Goal: Communication & Community: Answer question/provide support

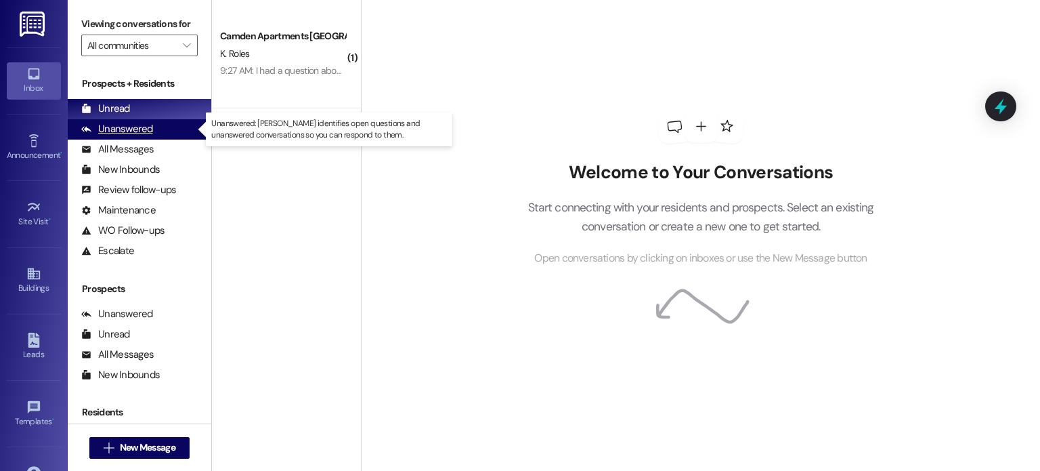
click at [148, 126] on div "Unanswered" at bounding box center [117, 129] width 72 height 14
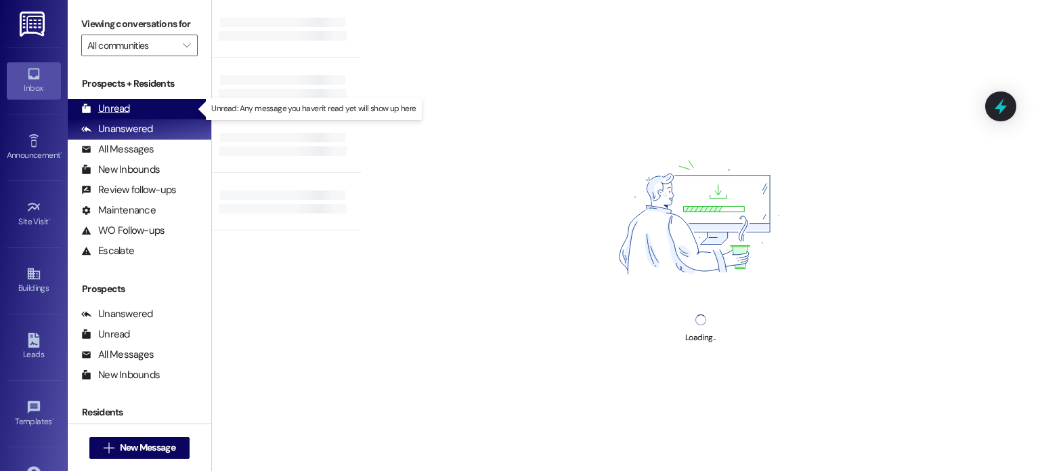
click at [156, 106] on div "Unread (0)" at bounding box center [140, 109] width 144 height 20
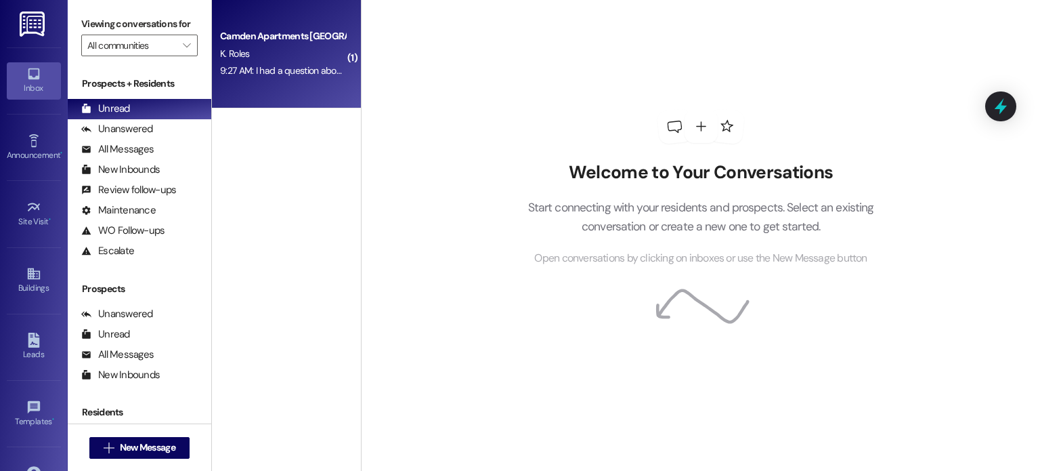
click at [280, 65] on div "9:27 AM: I had a question about how payment works if i'm using fasfa 9:27 AM: I…" at bounding box center [355, 70] width 271 height 12
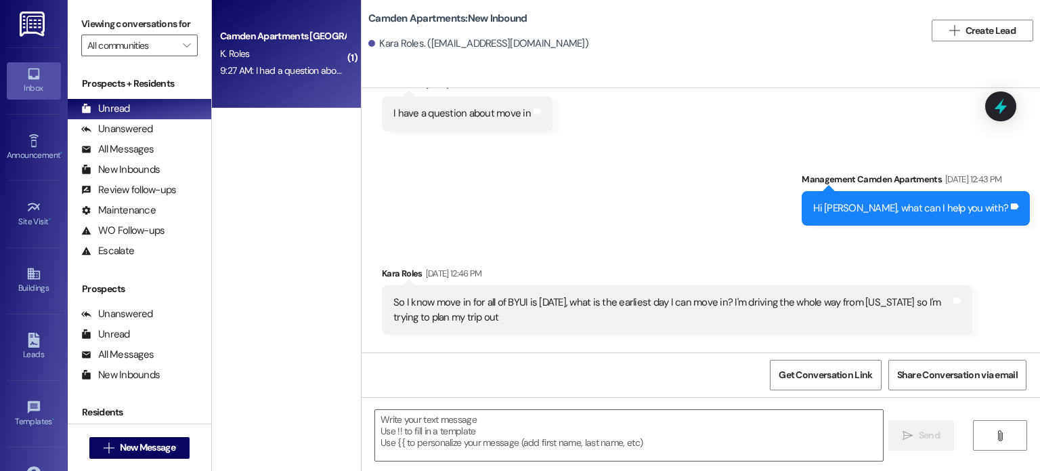
scroll to position [2967, 0]
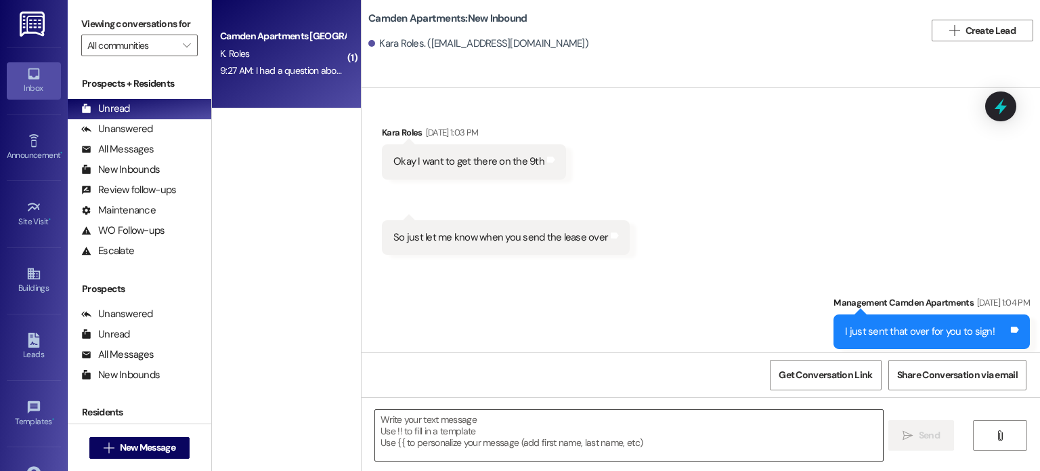
click at [601, 440] on textarea at bounding box center [628, 435] width 507 height 51
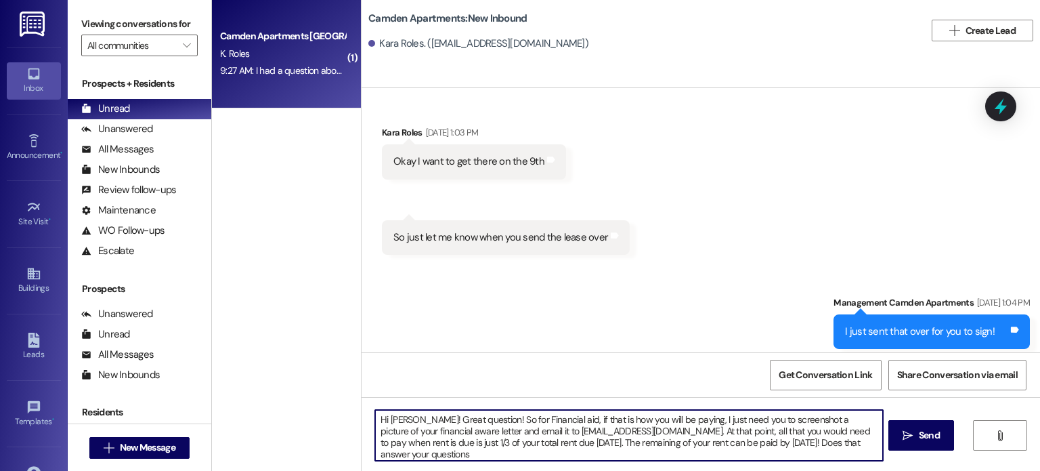
type textarea "Hi [PERSON_NAME]! Great question! So for Financial aid, if that is how you will…"
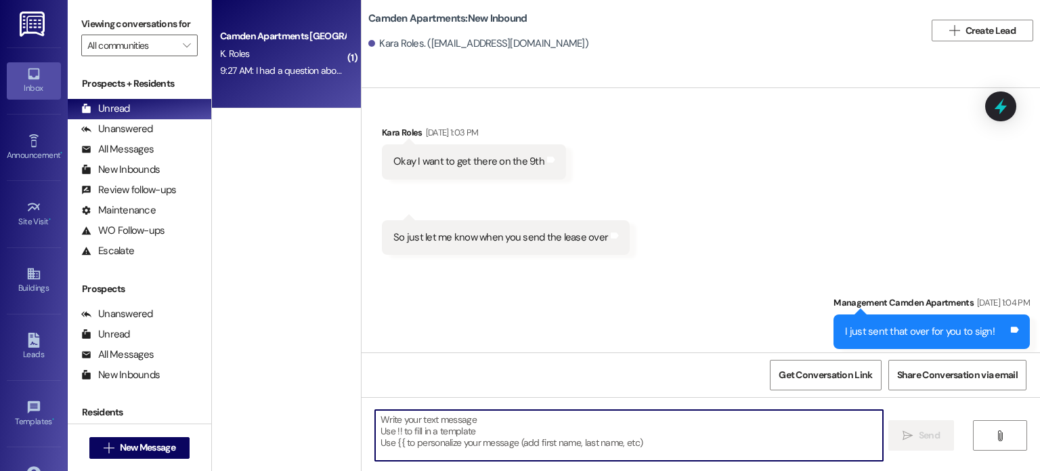
scroll to position [3091, 0]
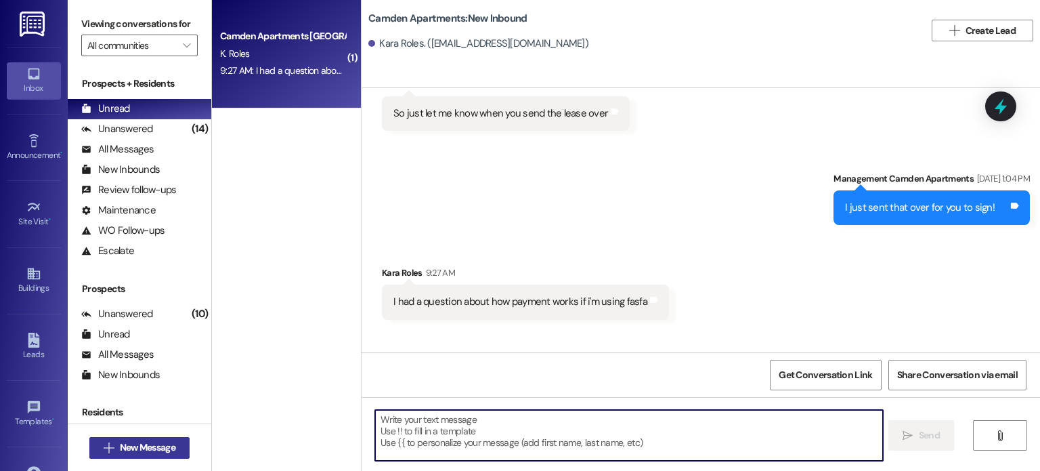
click at [157, 446] on span "New Message" at bounding box center [148, 447] width 56 height 14
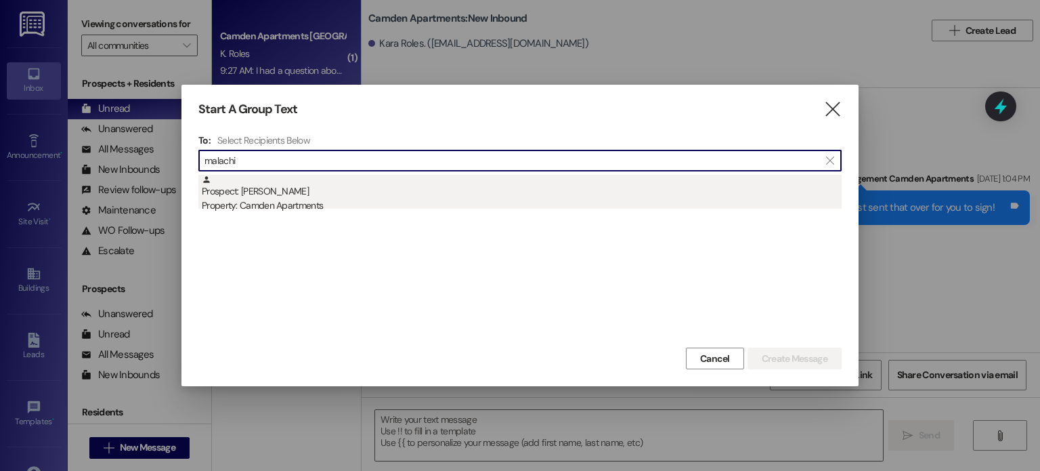
type input "malachi"
click at [364, 178] on div "Prospect: [PERSON_NAME] Property: Camden Apartments" at bounding box center [522, 194] width 640 height 39
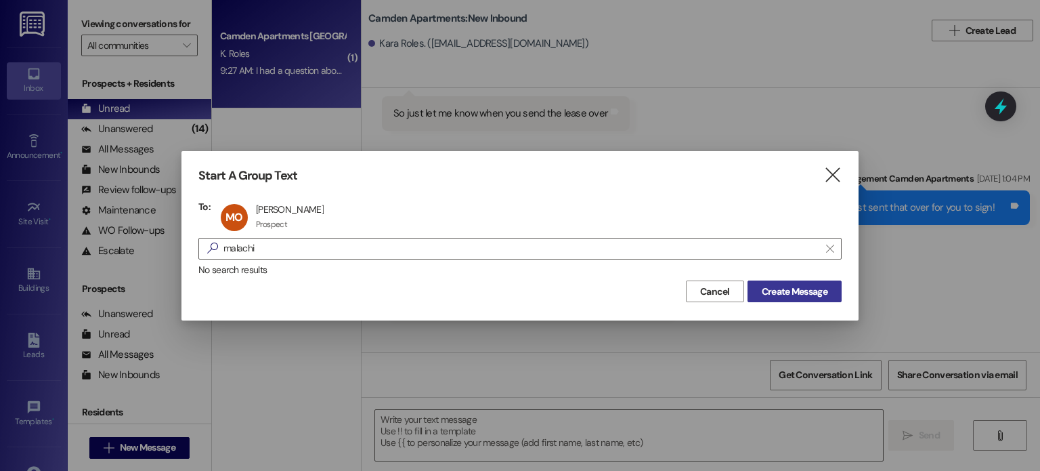
click at [762, 295] on span "Create Message" at bounding box center [795, 291] width 66 height 14
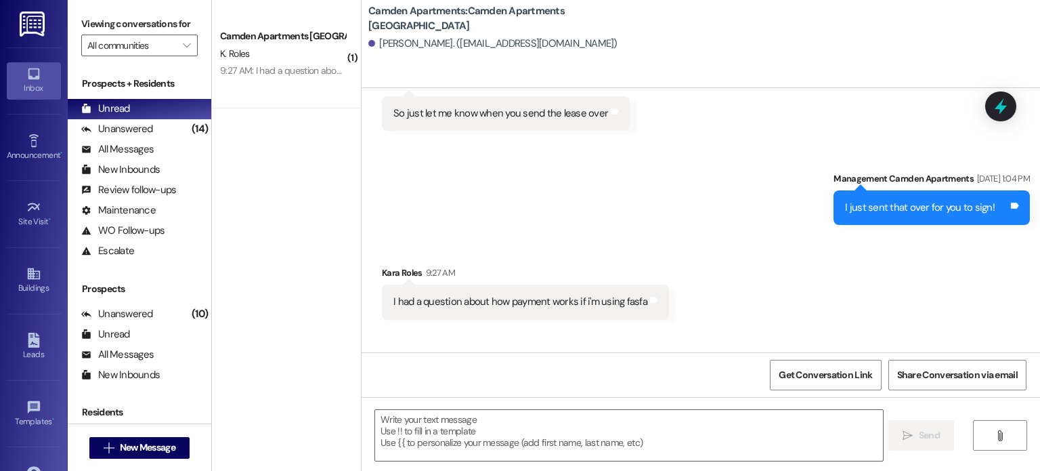
scroll to position [0, 0]
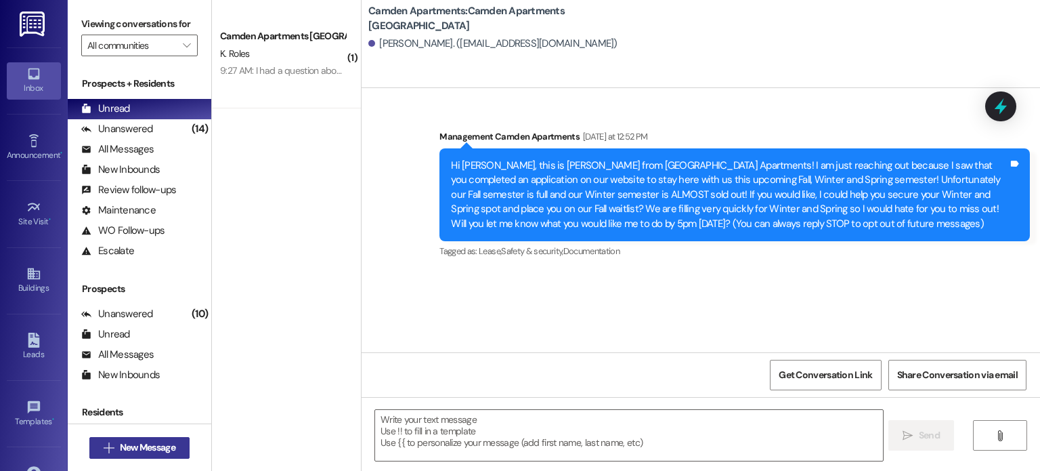
click at [153, 442] on span "New Message" at bounding box center [148, 447] width 56 height 14
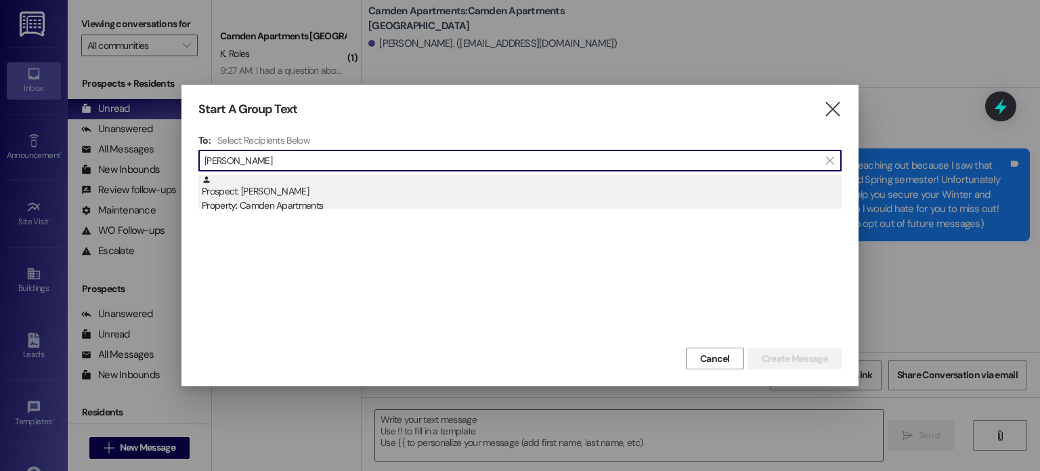
type input "[PERSON_NAME]"
click at [402, 192] on div "Prospect: [PERSON_NAME][GEOGRAPHIC_DATA] Property: Camden Apartments" at bounding box center [522, 194] width 640 height 39
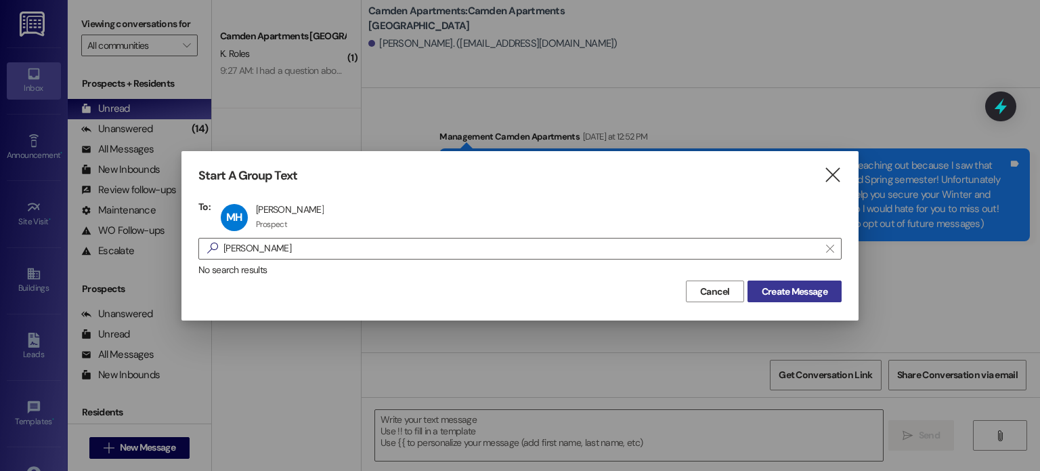
click at [768, 288] on span "Create Message" at bounding box center [795, 291] width 66 height 14
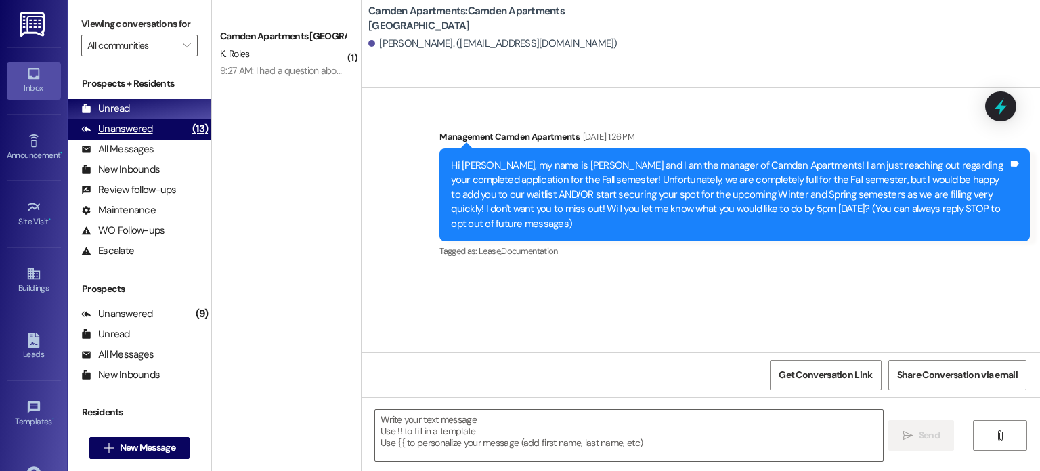
click at [141, 125] on div "Unanswered" at bounding box center [117, 129] width 72 height 14
click at [144, 105] on div "Unread (0)" at bounding box center [140, 109] width 144 height 20
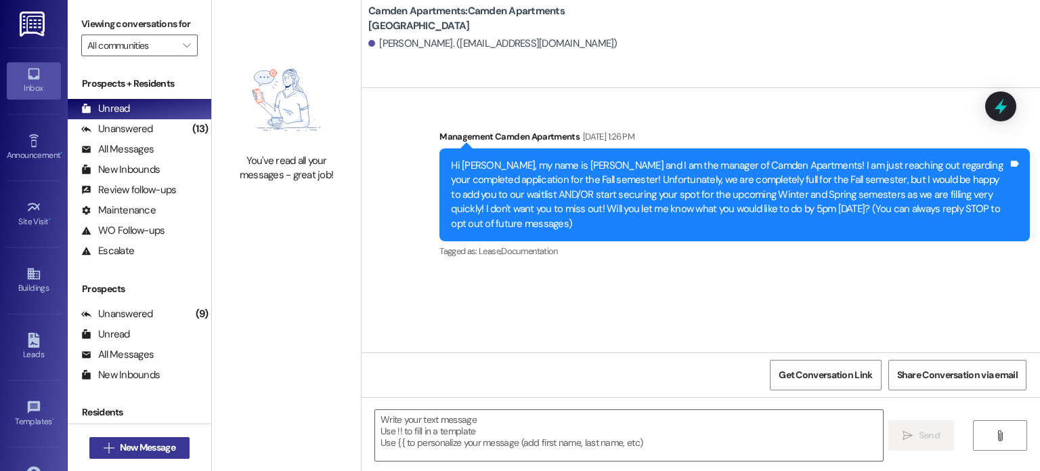
click at [129, 442] on span "New Message" at bounding box center [148, 447] width 56 height 14
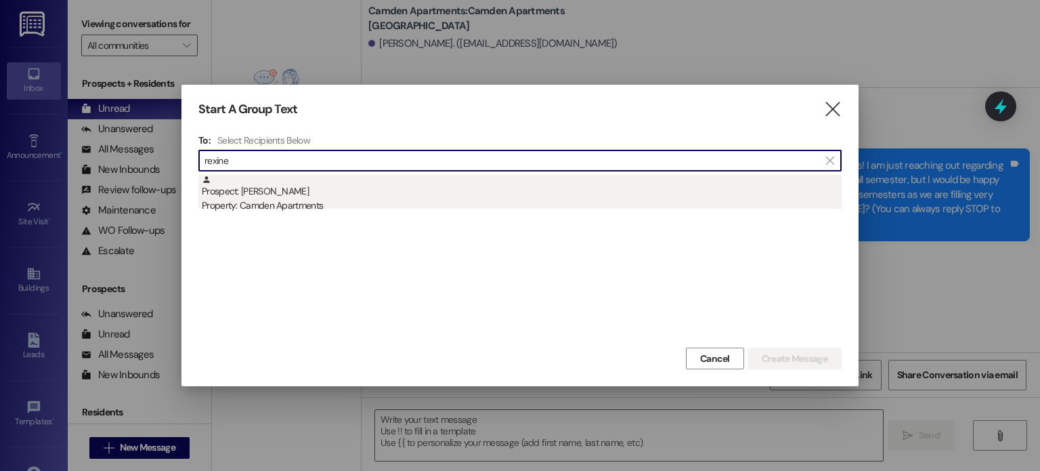
type input "rexine"
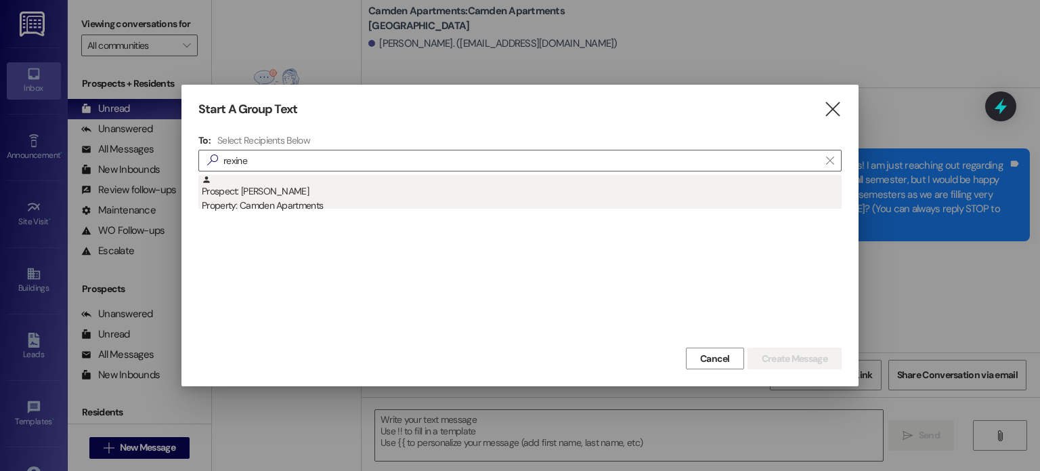
click at [316, 194] on div "Prospect: [PERSON_NAME] Property: Camden Apartments" at bounding box center [522, 194] width 640 height 39
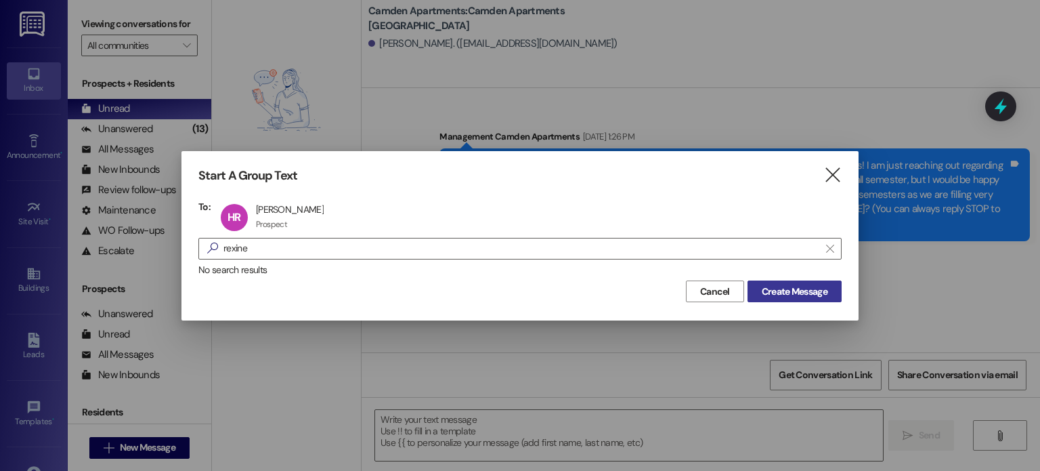
click at [830, 298] on button "Create Message" at bounding box center [795, 291] width 94 height 22
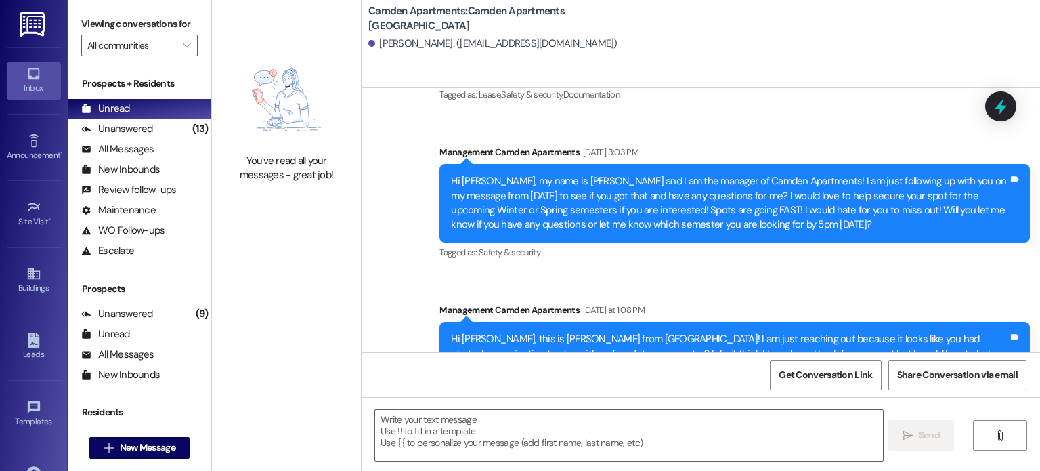
scroll to position [249, 0]
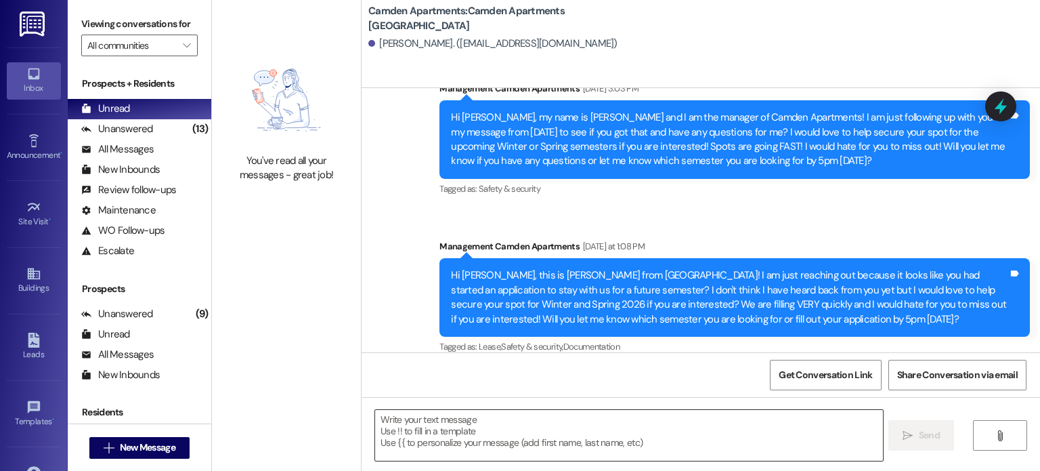
click at [539, 423] on textarea at bounding box center [628, 435] width 507 height 51
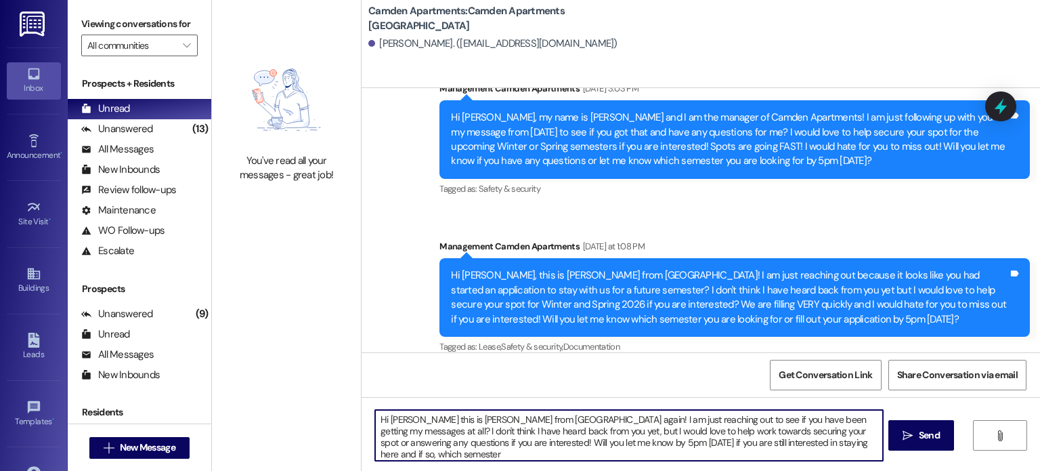
type textarea "Hi [PERSON_NAME] this is [PERSON_NAME] from [GEOGRAPHIC_DATA] again! I am just …"
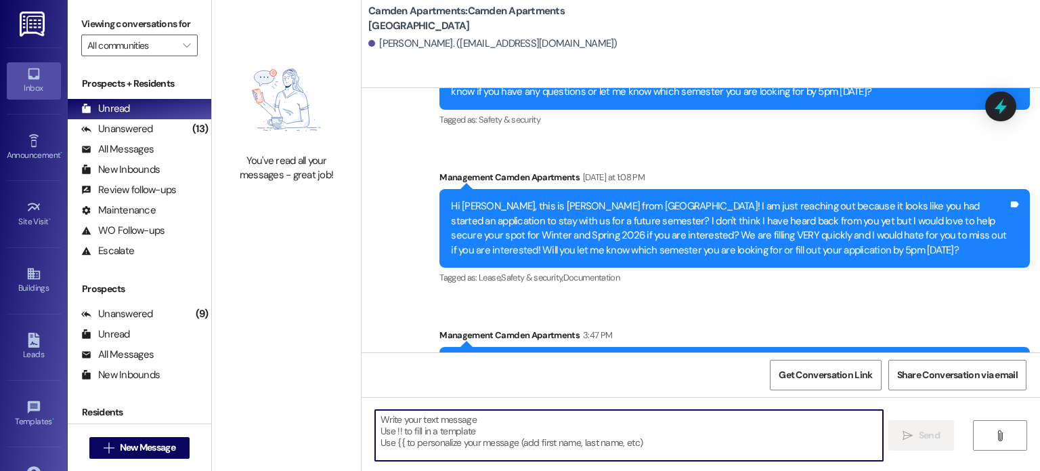
scroll to position [373, 0]
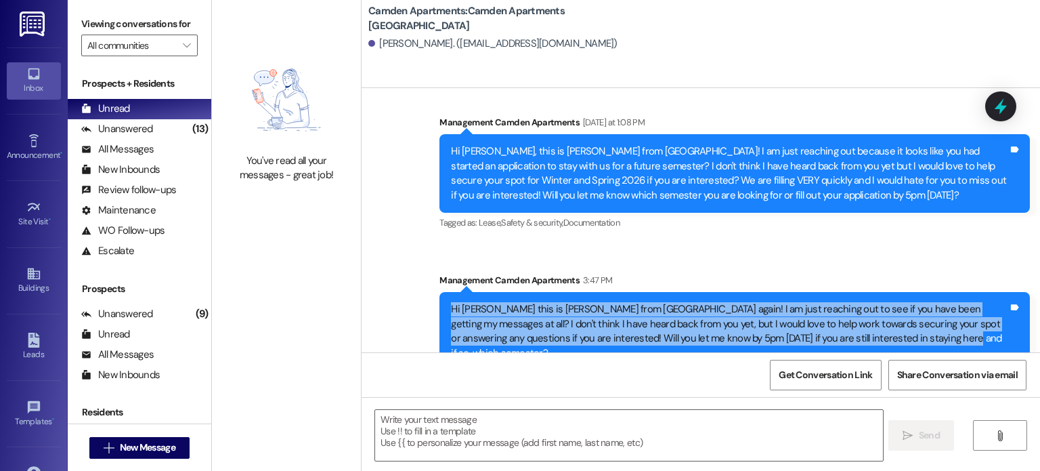
drag, startPoint x: 889, startPoint y: 330, endPoint x: 433, endPoint y: 289, distance: 457.0
click at [440, 292] on div "Hi [PERSON_NAME] this is [PERSON_NAME] from [GEOGRAPHIC_DATA] again! I am just …" at bounding box center [735, 331] width 591 height 79
copy div "Hi [PERSON_NAME] this is [PERSON_NAME] from [GEOGRAPHIC_DATA] again! I am just …"
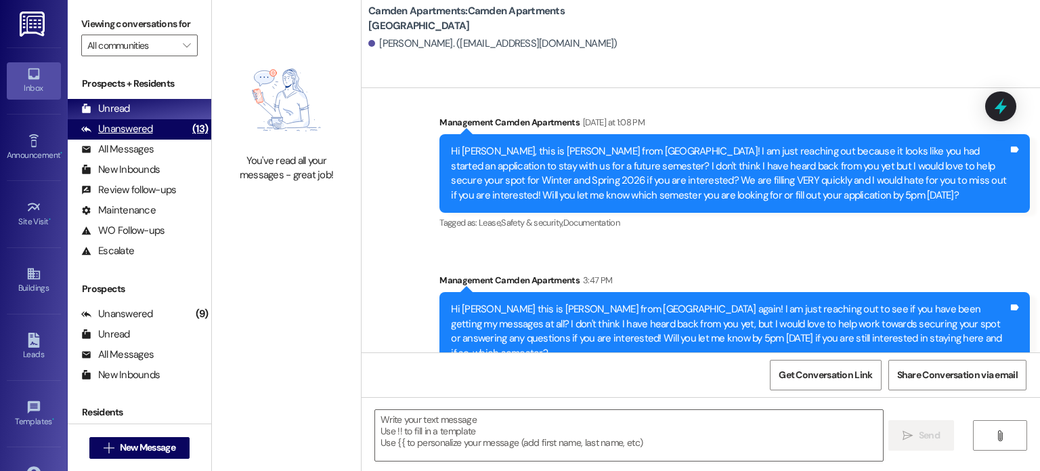
click at [157, 135] on div "Unanswered (13)" at bounding box center [140, 129] width 144 height 20
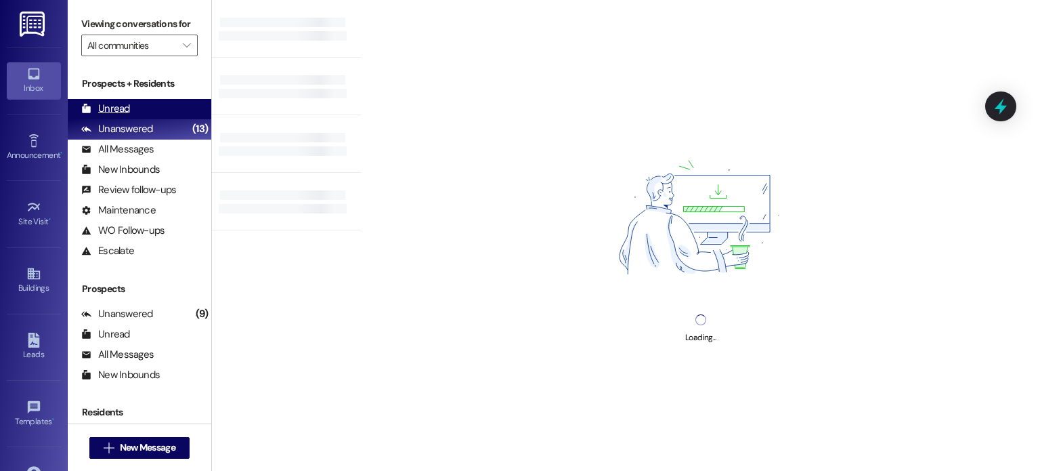
click at [163, 104] on div "Unread (0)" at bounding box center [140, 109] width 144 height 20
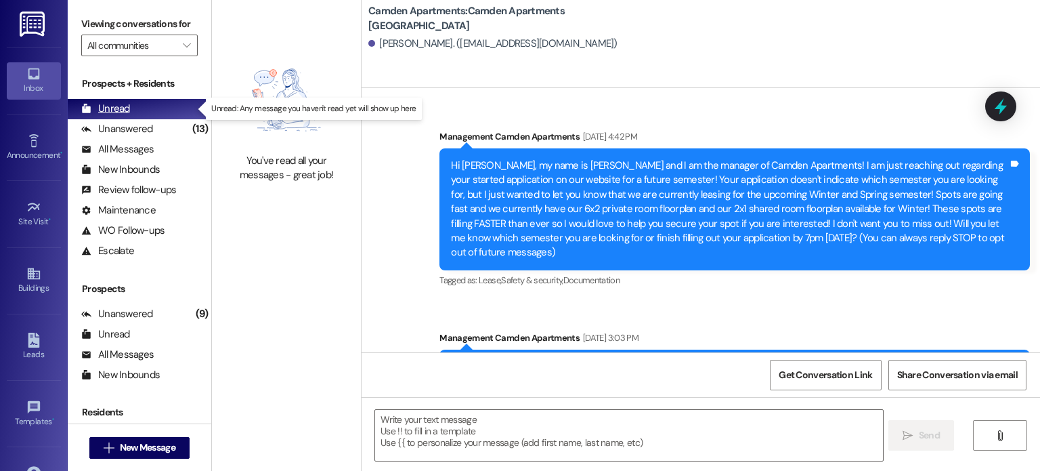
click at [146, 109] on div "Unread (0)" at bounding box center [140, 109] width 144 height 20
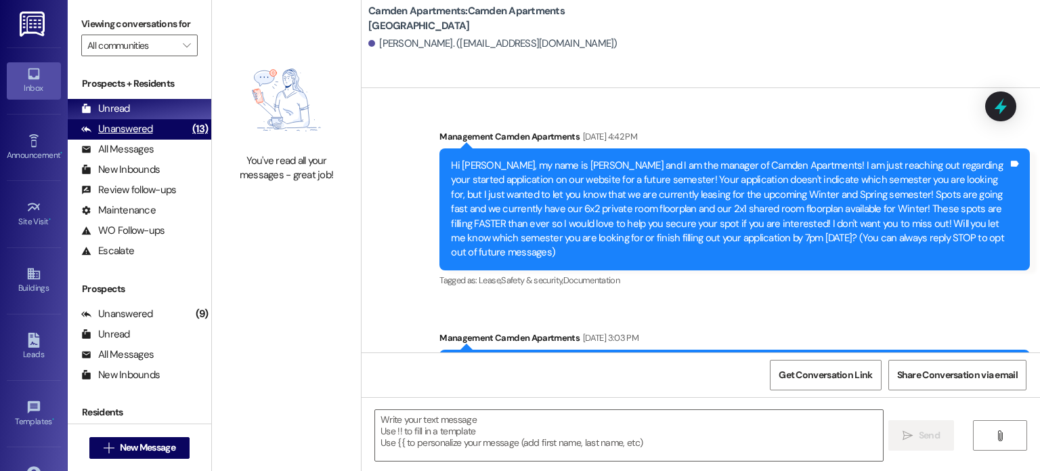
click at [151, 137] on div "Unanswered (13)" at bounding box center [140, 129] width 144 height 20
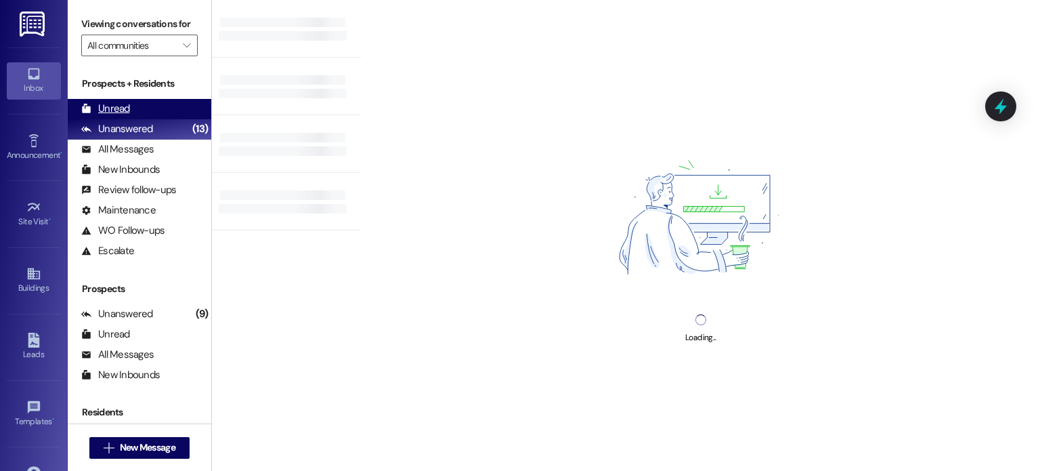
click at [169, 105] on div "Unread (0)" at bounding box center [140, 109] width 144 height 20
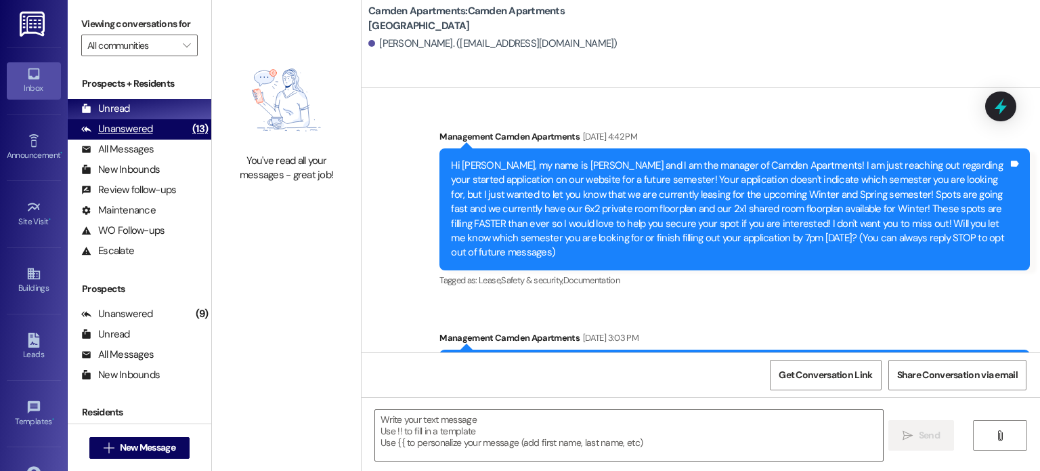
click at [156, 132] on div "Unanswered (13)" at bounding box center [140, 129] width 144 height 20
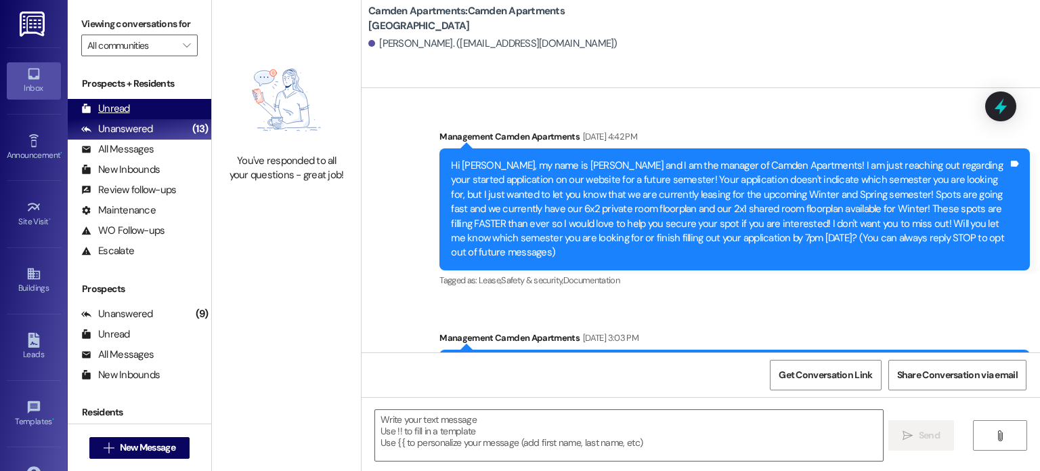
click at [164, 103] on div "Unread (0)" at bounding box center [140, 109] width 144 height 20
